Goal: Information Seeking & Learning: Learn about a topic

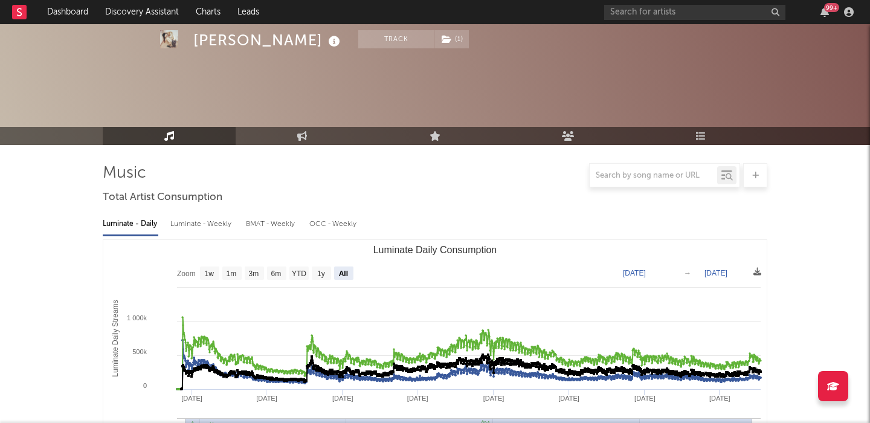
select select "All"
click at [664, 13] on input "text" at bounding box center [694, 12] width 181 height 15
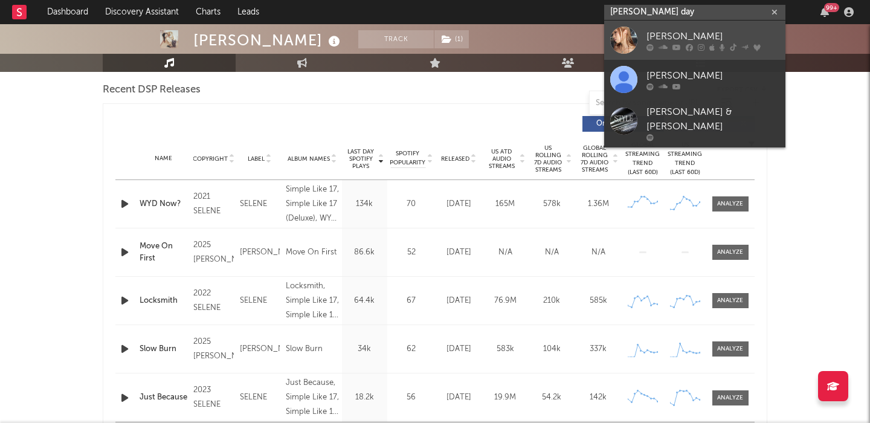
type input "[PERSON_NAME] day"
click at [739, 29] on div "[PERSON_NAME]" at bounding box center [713, 36] width 133 height 15
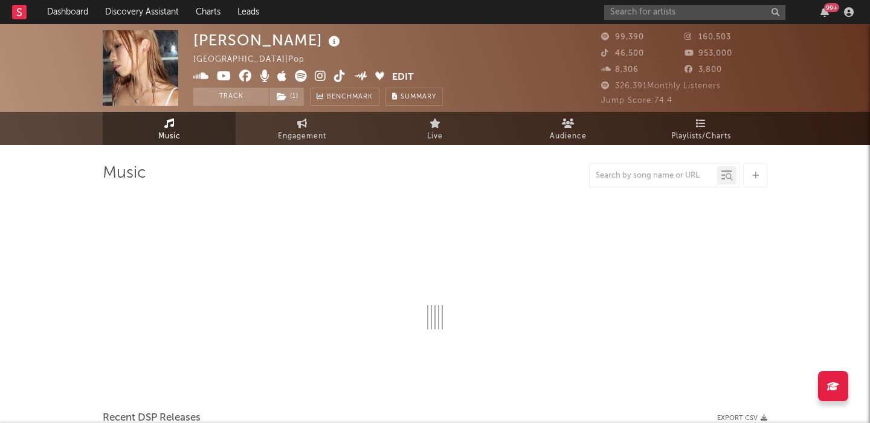
select select "6m"
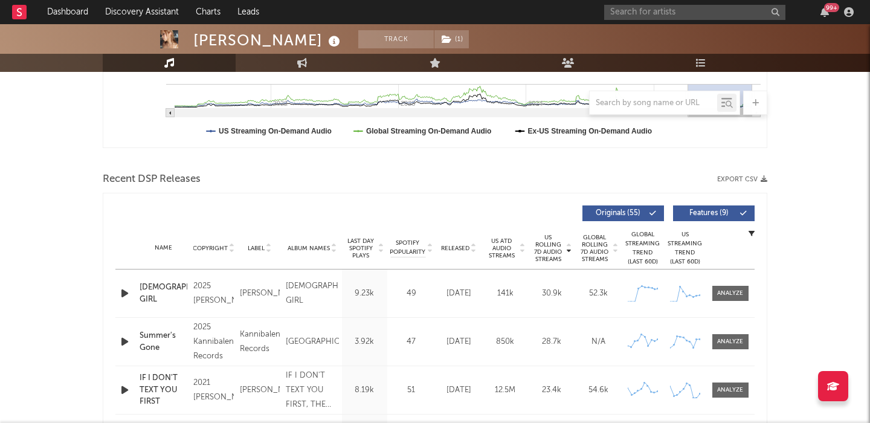
scroll to position [403, 0]
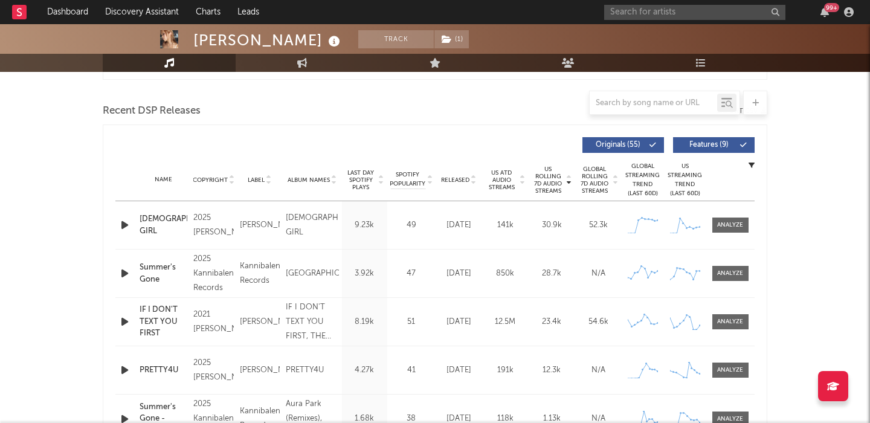
click at [697, 146] on span "Features ( 9 )" at bounding box center [709, 144] width 56 height 7
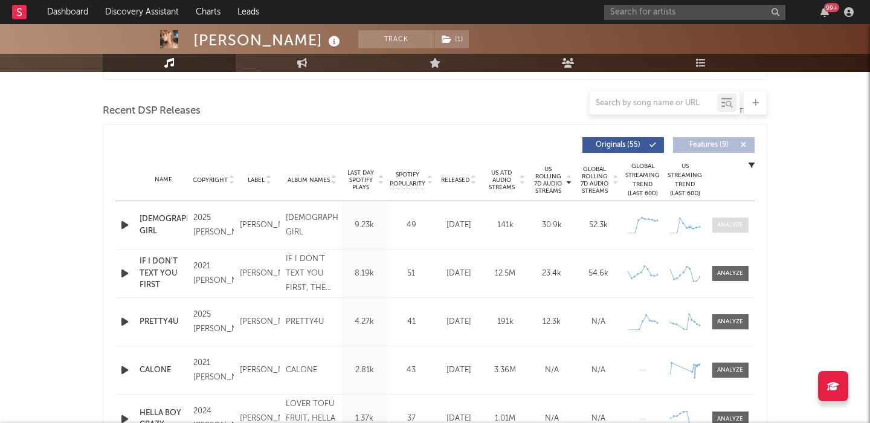
click at [728, 225] on div at bounding box center [730, 225] width 26 height 9
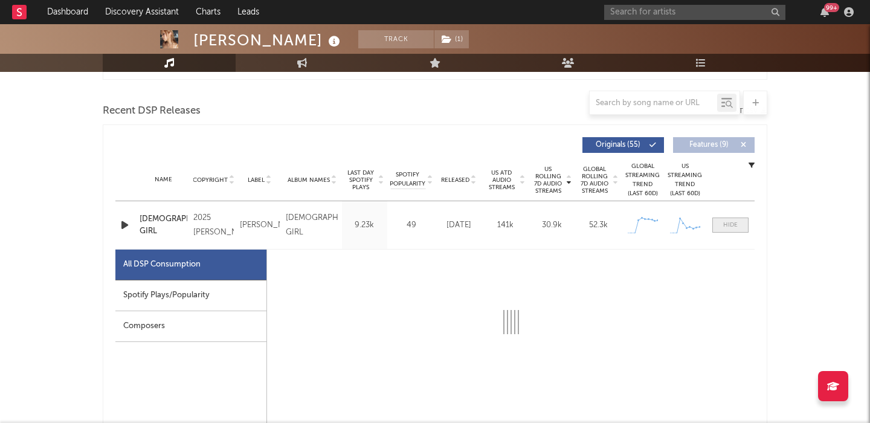
scroll to position [554, 0]
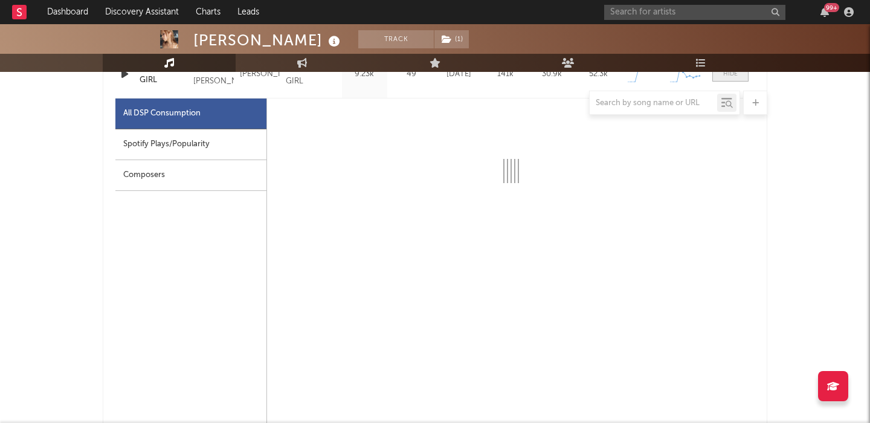
select select "1w"
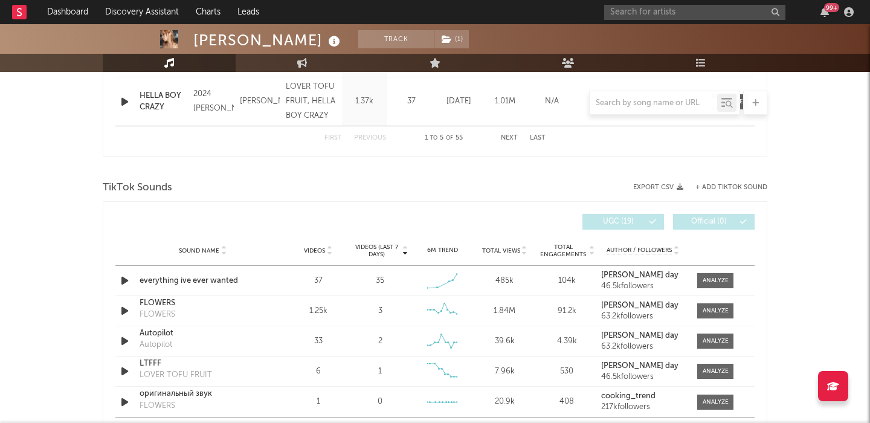
scroll to position [1318, 0]
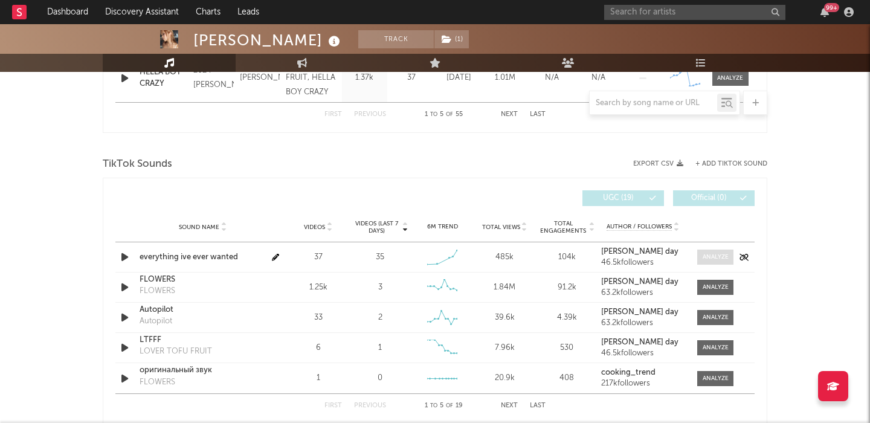
click at [717, 257] on div at bounding box center [716, 257] width 26 height 9
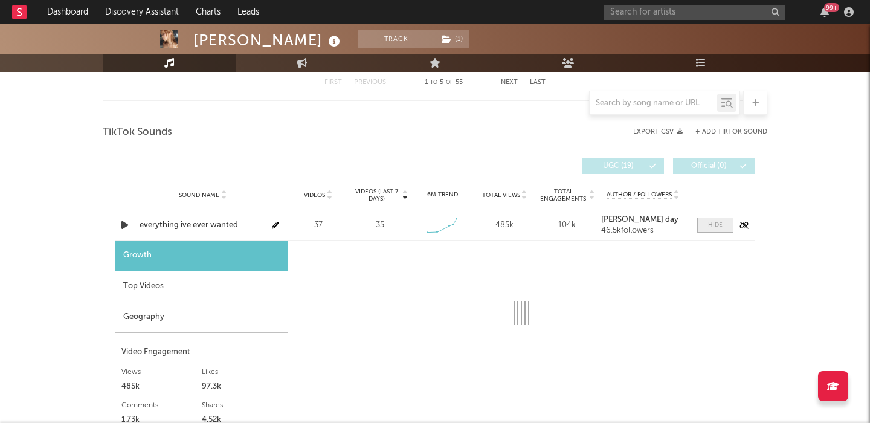
select select "1w"
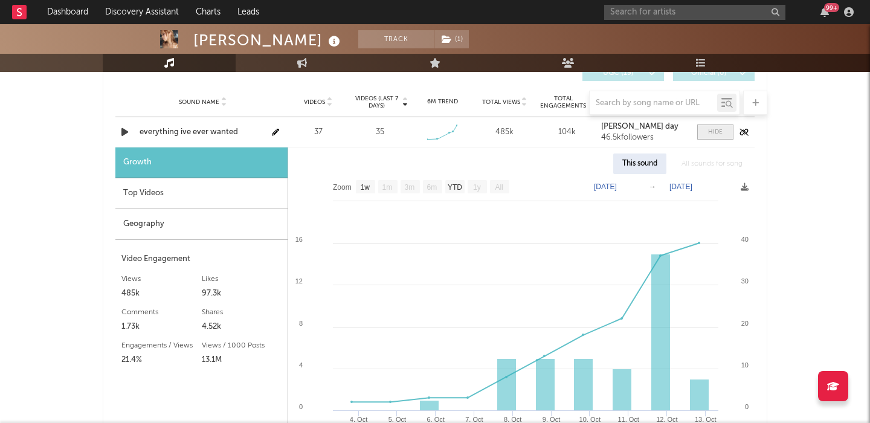
scroll to position [1444, 0]
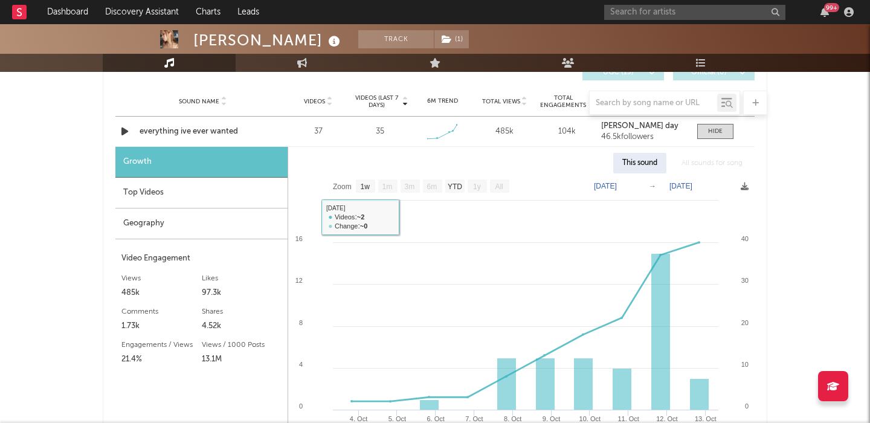
click at [188, 184] on div "Top Videos" at bounding box center [201, 193] width 172 height 31
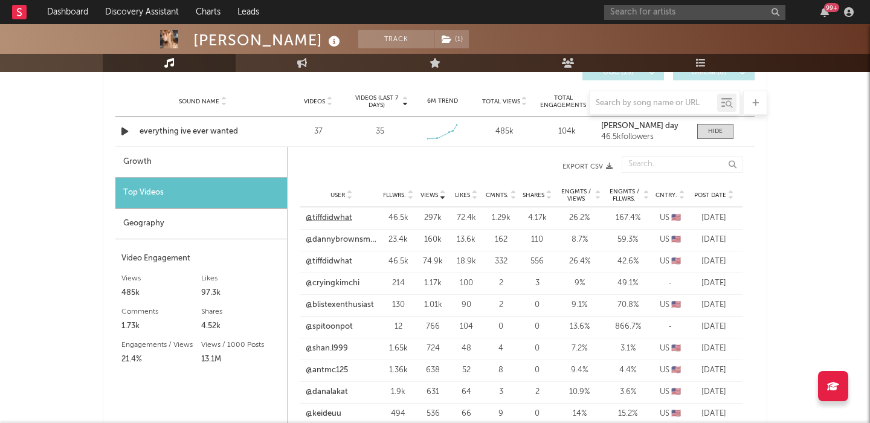
click at [330, 216] on link "@tiffdidwhat" at bounding box center [329, 218] width 47 height 12
click at [687, 11] on input "text" at bounding box center [694, 12] width 181 height 15
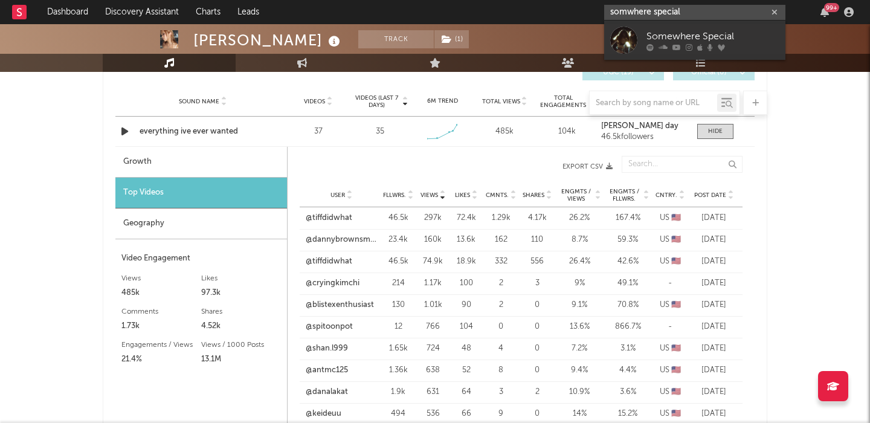
type input "somwhere special"
click at [722, 40] on div "Somewhere Special" at bounding box center [713, 36] width 133 height 15
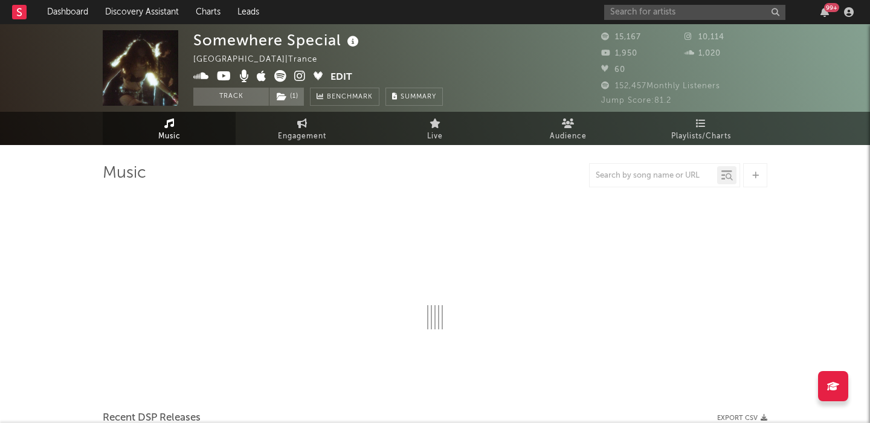
select select "6m"
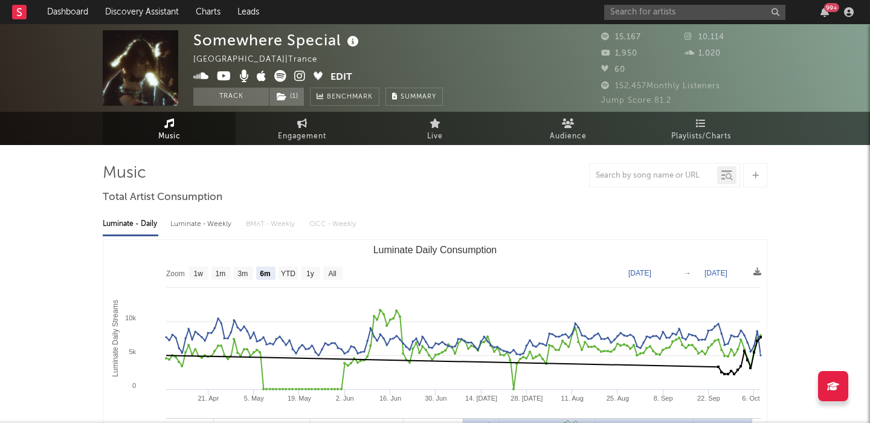
click at [192, 217] on div "Luminate - Weekly" at bounding box center [201, 224] width 63 height 21
select select "6m"
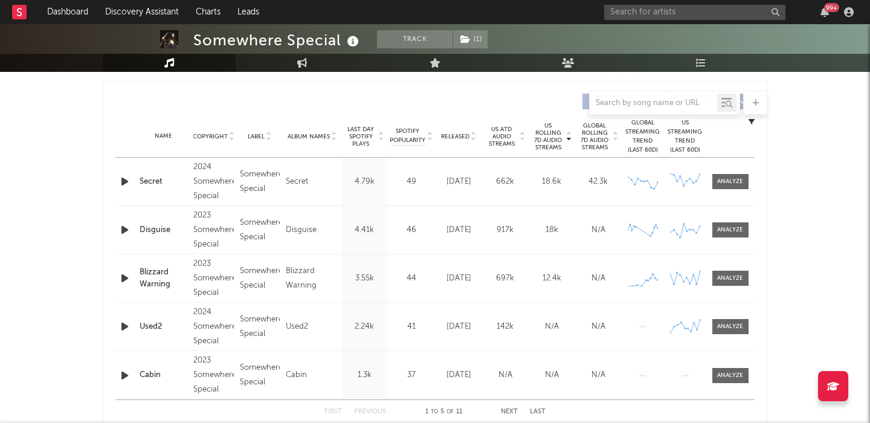
scroll to position [448, 0]
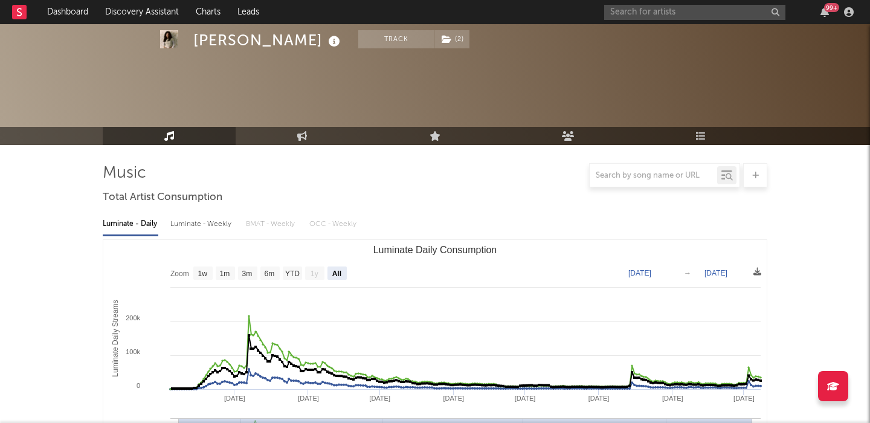
select select "All"
select select "1w"
